Goal: Task Accomplishment & Management: Manage account settings

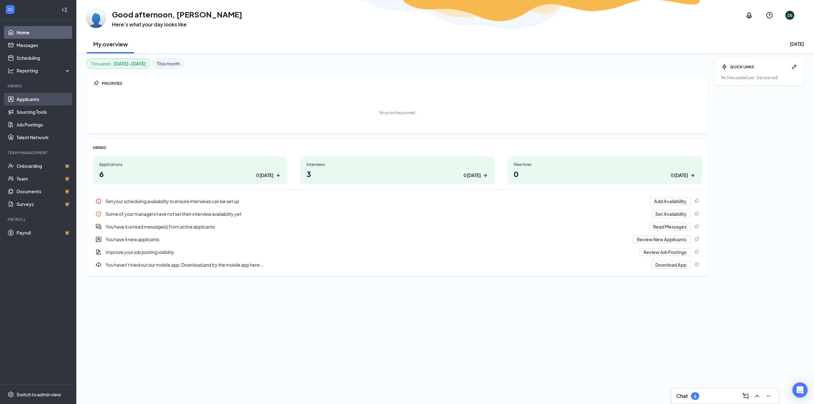
click at [30, 101] on link "Applicants" at bounding box center [44, 99] width 54 height 13
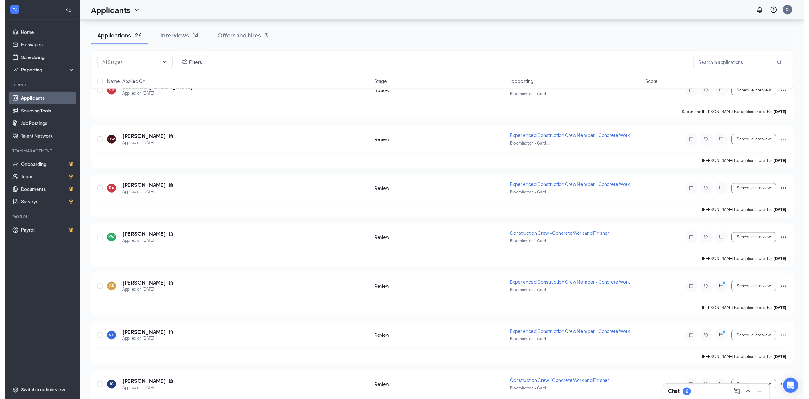
scroll to position [572, 0]
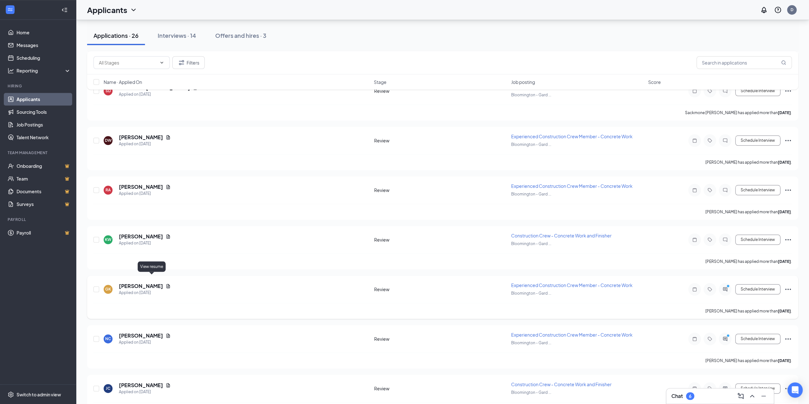
click at [166, 284] on icon "Document" at bounding box center [168, 286] width 5 height 5
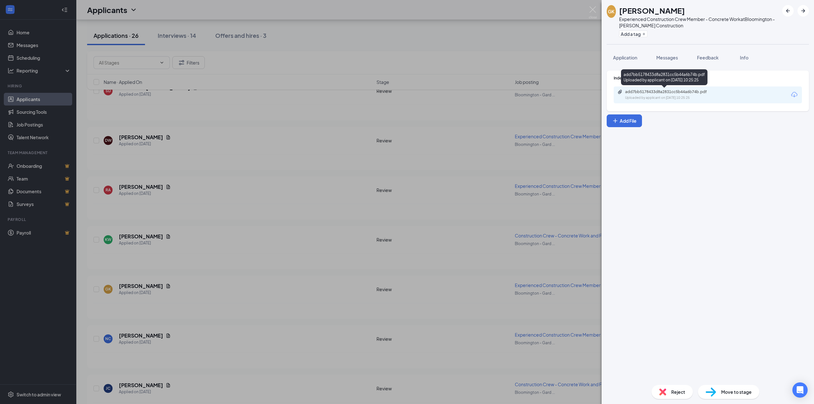
click at [668, 96] on div "Uploaded by applicant on Sep 12, 2025 at 10:25:25" at bounding box center [672, 97] width 95 height 5
click at [380, 80] on div "GK Gandi Kelly Experienced Construction Crew Member - Concrete Work at Blooming…" at bounding box center [407, 202] width 814 height 404
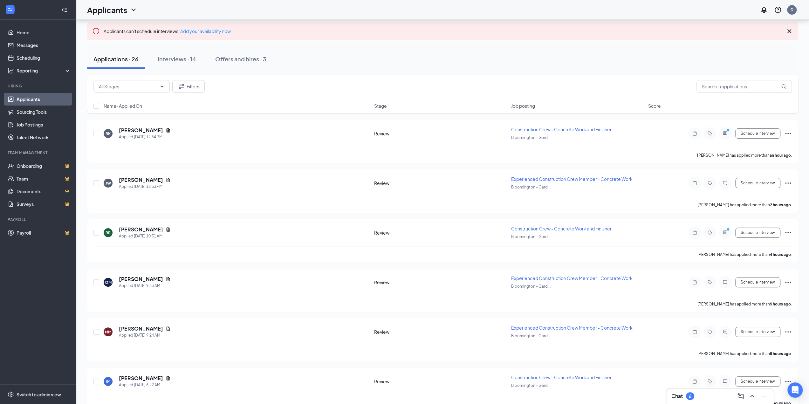
scroll to position [32, 0]
click at [166, 231] on icon "Document" at bounding box center [168, 231] width 5 height 5
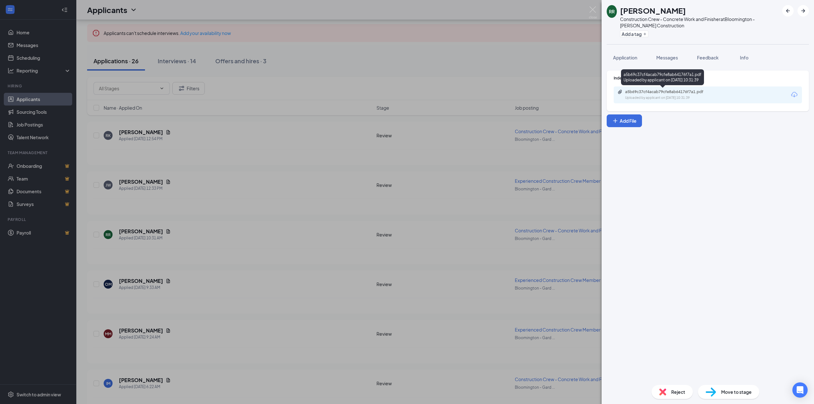
click at [666, 93] on div "a5b69c37cf4acab79cfe8ab64176f7a1.pdf" at bounding box center [669, 91] width 89 height 5
click at [242, 178] on div "RR Rafael Rodriguez Construction Crew - Concrete Work and Finisher at Bloomingt…" at bounding box center [407, 202] width 814 height 404
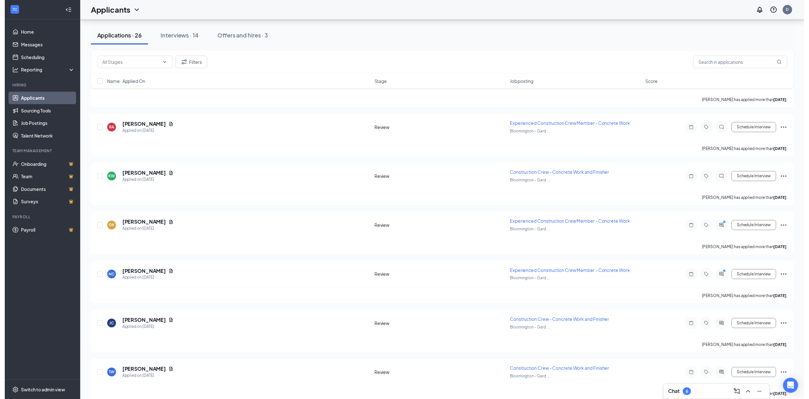
scroll to position [636, 0]
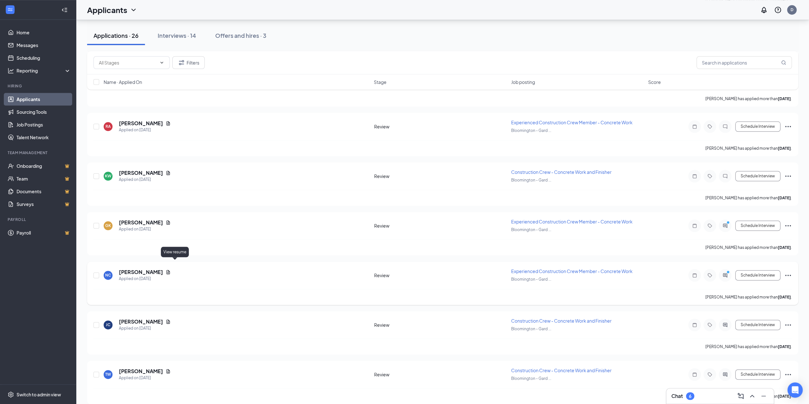
click at [171, 270] on icon "Document" at bounding box center [168, 272] width 5 height 5
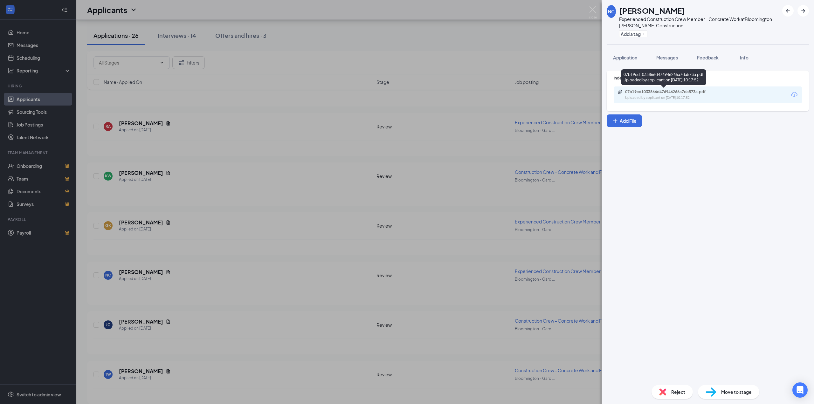
click at [664, 98] on div "Uploaded by applicant on Sep 12, 2025 at 10:17:52" at bounding box center [672, 97] width 95 height 5
drag, startPoint x: 272, startPoint y: 69, endPoint x: 270, endPoint y: 73, distance: 3.8
click at [272, 69] on div "NC NICKOLAUS CULVER Experienced Construction Crew Member - Concrete Work at Blo…" at bounding box center [407, 202] width 814 height 404
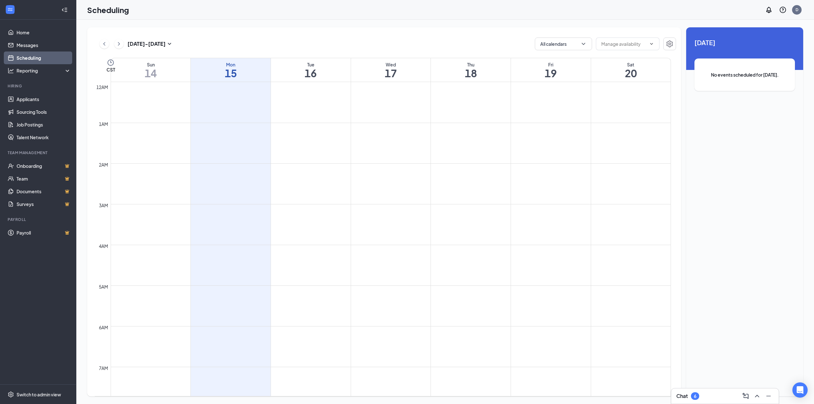
scroll to position [313, 0]
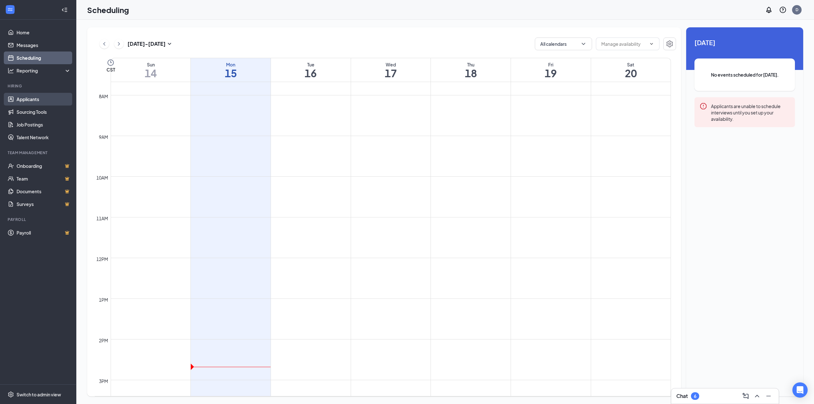
click at [32, 103] on link "Applicants" at bounding box center [44, 99] width 54 height 13
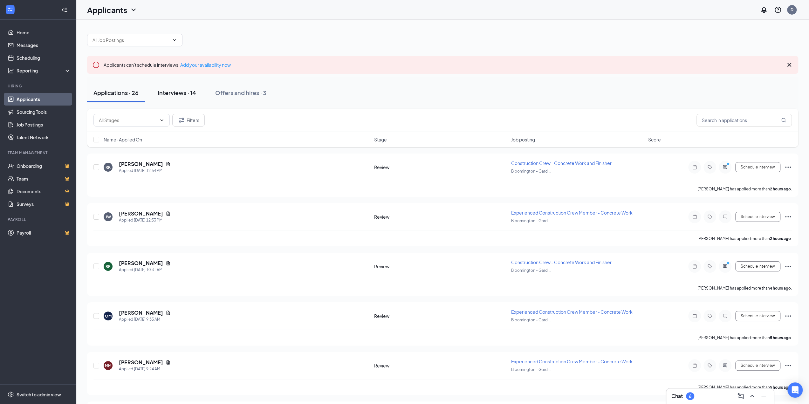
click at [177, 93] on div "Interviews · 14" at bounding box center [177, 93] width 38 height 8
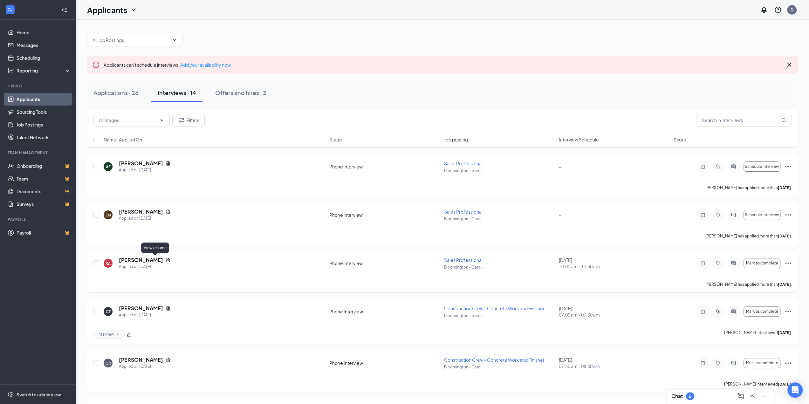
click at [166, 260] on icon "Document" at bounding box center [168, 260] width 5 height 5
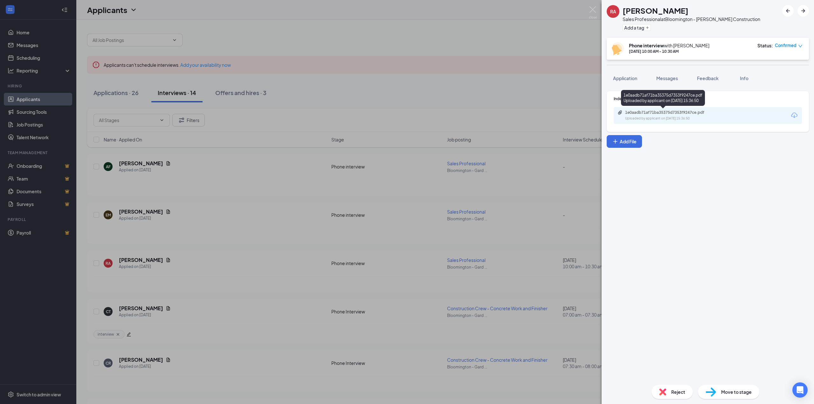
click at [639, 116] on div "Uploaded by applicant on [DATE] 15:36:50" at bounding box center [672, 118] width 95 height 5
click at [502, 47] on div "RA [PERSON_NAME] Sales Professional at [GEOGRAPHIC_DATA] - [PERSON_NAME] Constr…" at bounding box center [407, 202] width 814 height 404
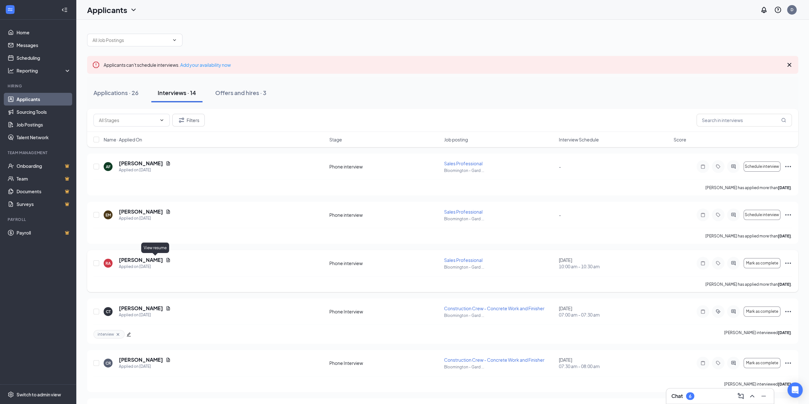
click at [166, 258] on icon "Document" at bounding box center [168, 260] width 5 height 5
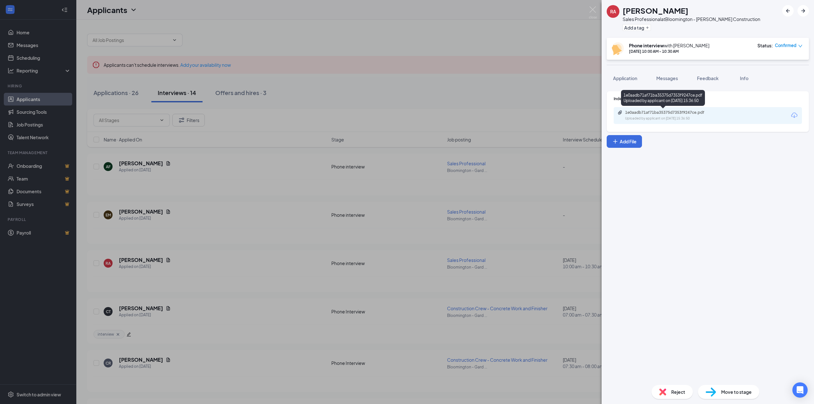
click at [654, 116] on div "Uploaded by applicant on [DATE] 15:36:50" at bounding box center [672, 118] width 95 height 5
